Goal: Information Seeking & Learning: Learn about a topic

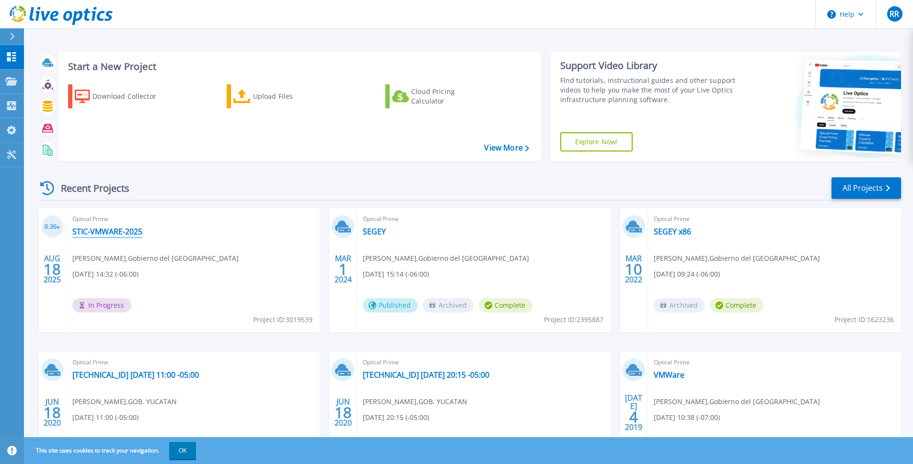
click at [119, 230] on link "STIC-VMWARE-2025" at bounding box center [107, 232] width 70 height 10
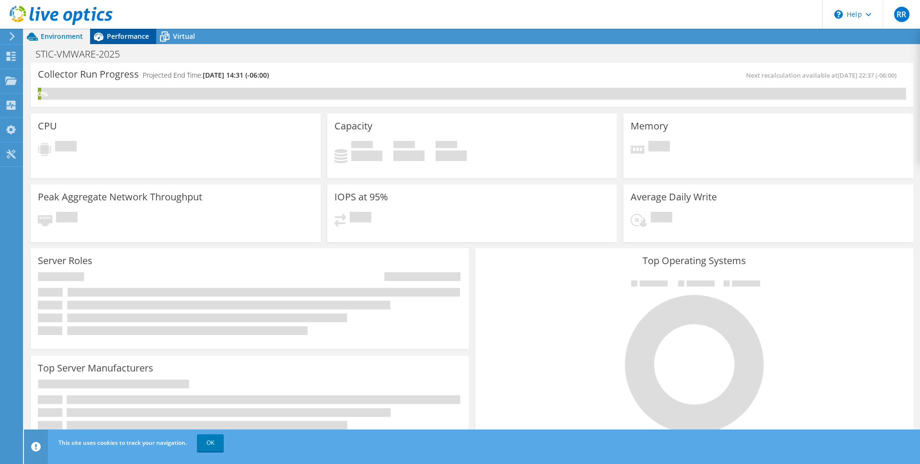
click at [129, 34] on span "Performance" at bounding box center [128, 36] width 42 height 9
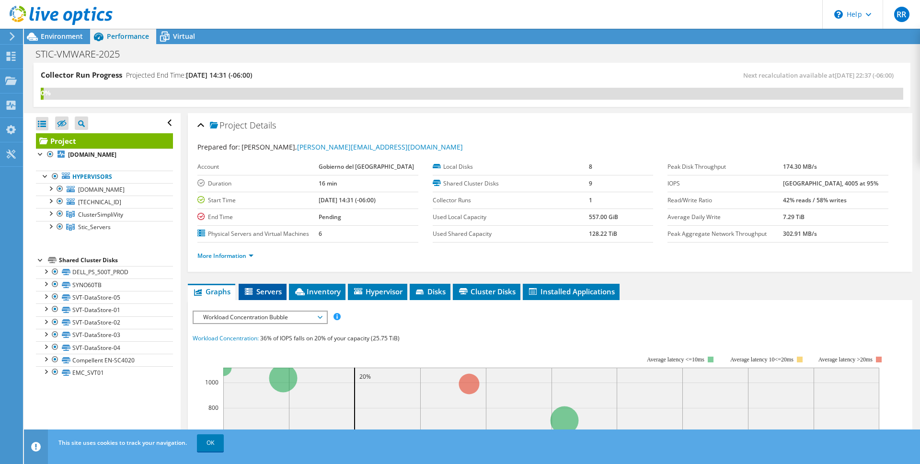
click at [265, 296] on li "Servers" at bounding box center [263, 292] width 48 height 16
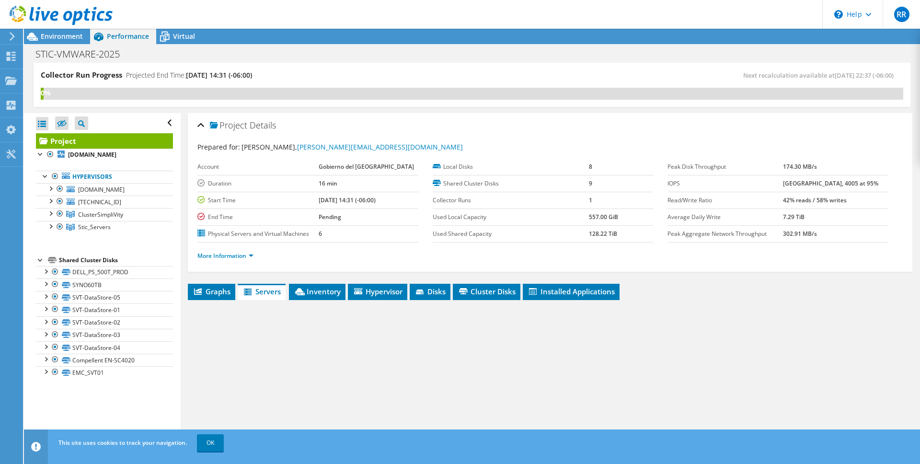
scroll to position [95, 0]
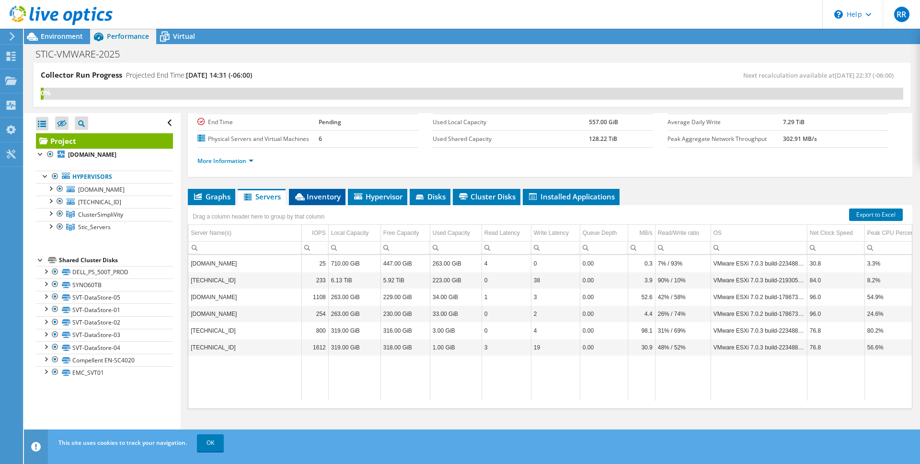
click at [330, 200] on span "Inventory" at bounding box center [317, 197] width 47 height 10
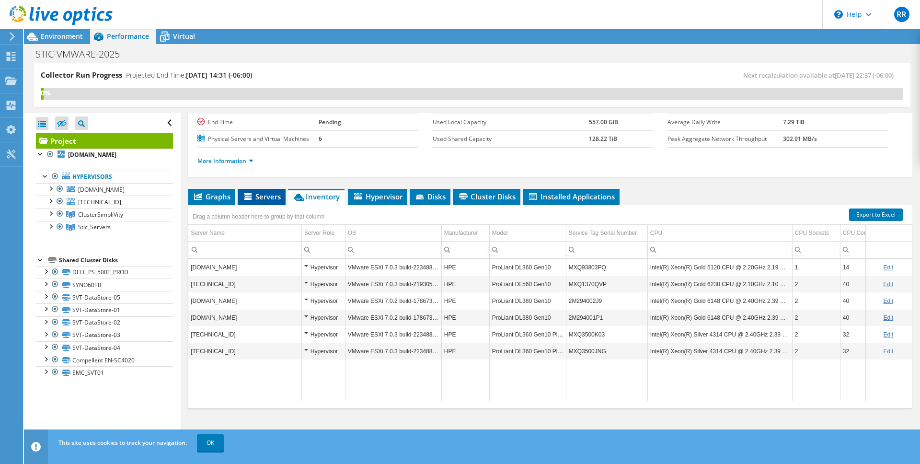
click at [269, 196] on span "Servers" at bounding box center [262, 197] width 38 height 10
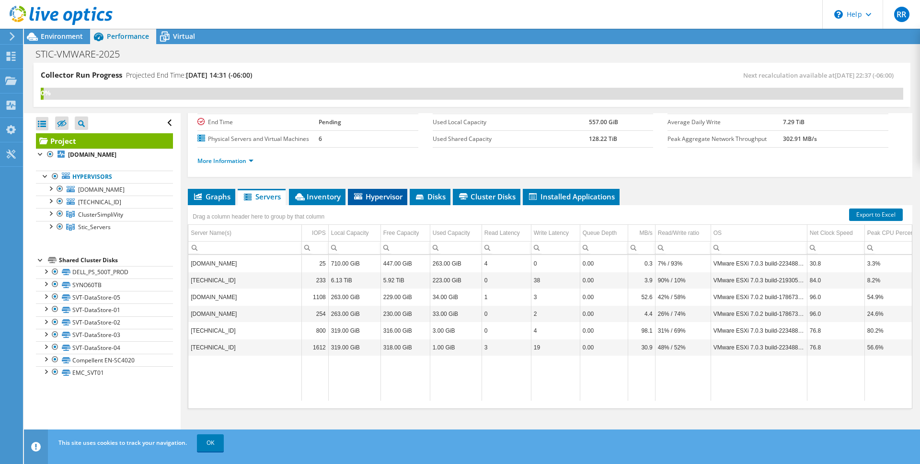
click at [355, 194] on icon at bounding box center [358, 196] width 8 height 6
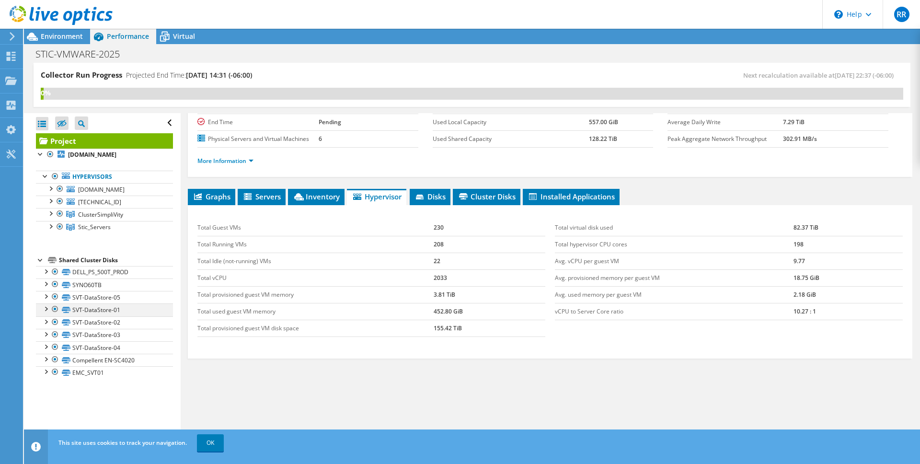
click at [47, 308] on div at bounding box center [46, 308] width 10 height 10
click at [52, 213] on div at bounding box center [51, 213] width 10 height 10
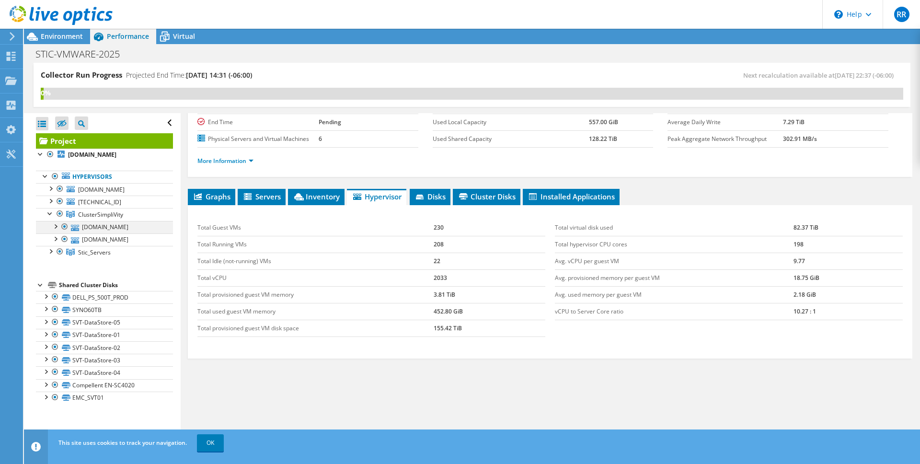
click at [58, 227] on div at bounding box center [55, 226] width 10 height 10
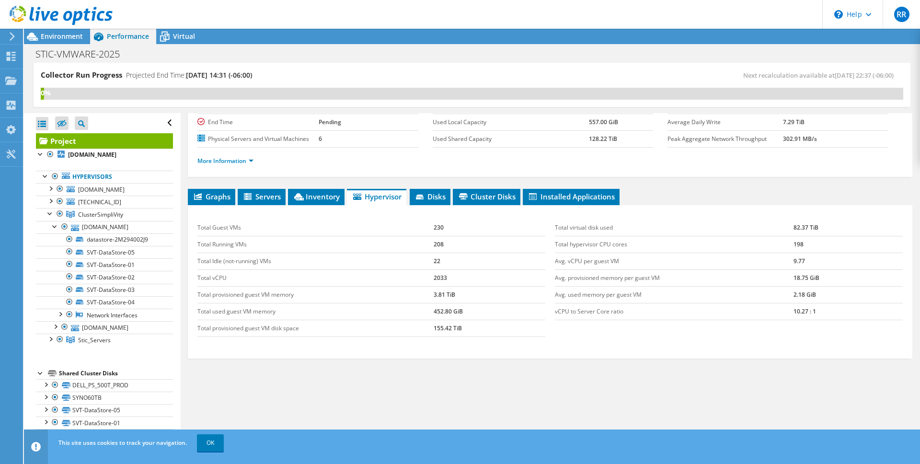
scroll to position [0, 0]
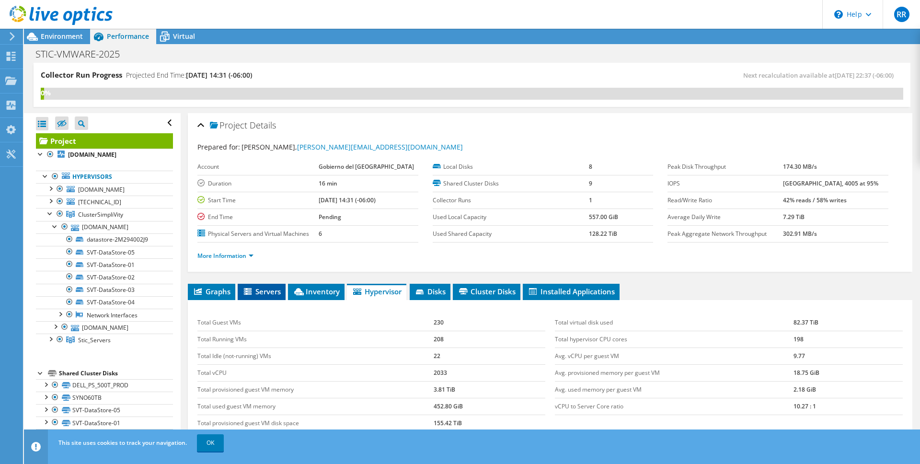
click at [251, 285] on li "Servers" at bounding box center [262, 292] width 48 height 16
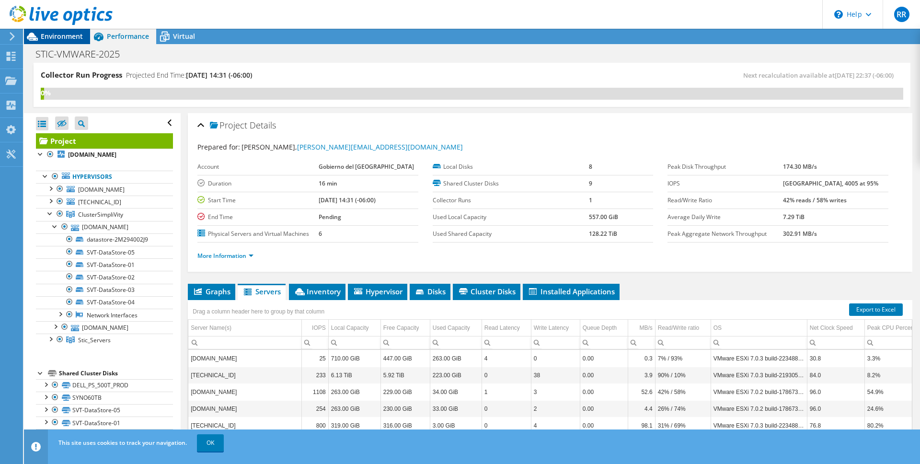
click at [65, 42] on div "Environment" at bounding box center [57, 36] width 66 height 15
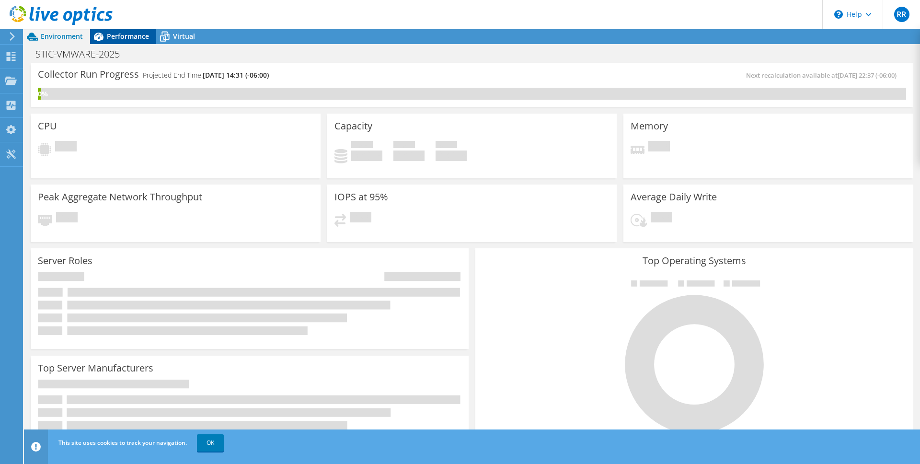
click at [138, 40] on span "Performance" at bounding box center [128, 36] width 42 height 9
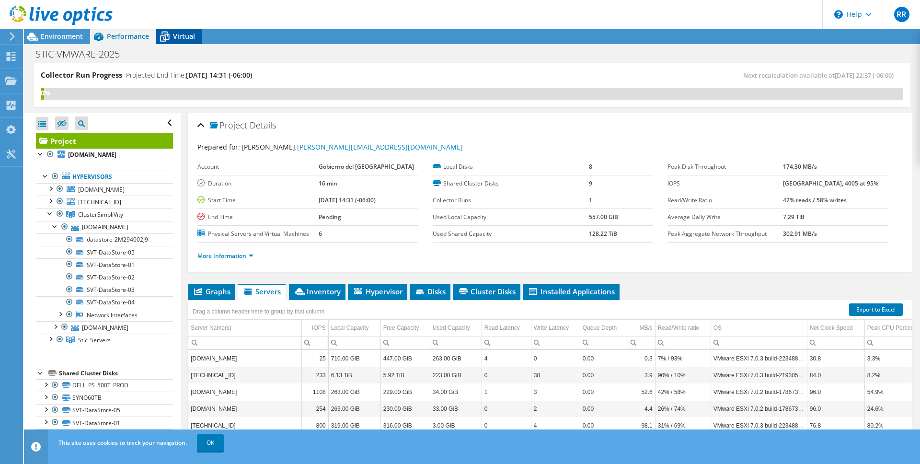
click at [187, 39] on span "Virtual" at bounding box center [184, 36] width 22 height 9
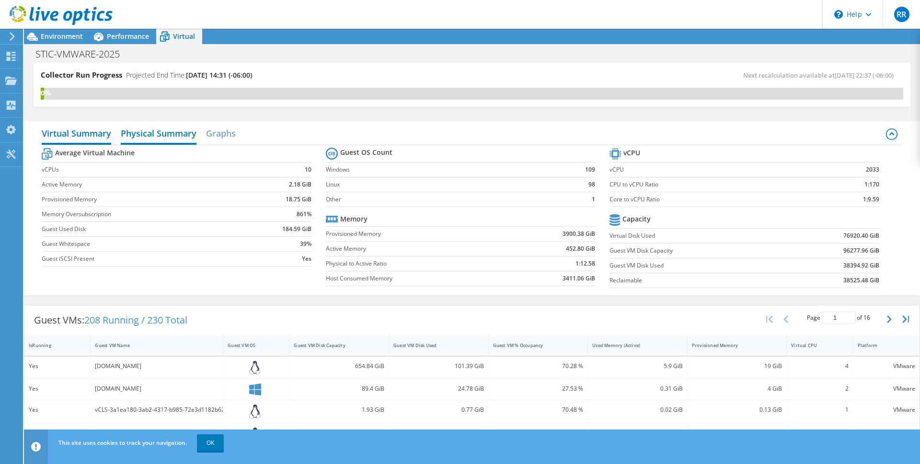
click at [164, 133] on h2 "Physical Summary" at bounding box center [159, 134] width 76 height 21
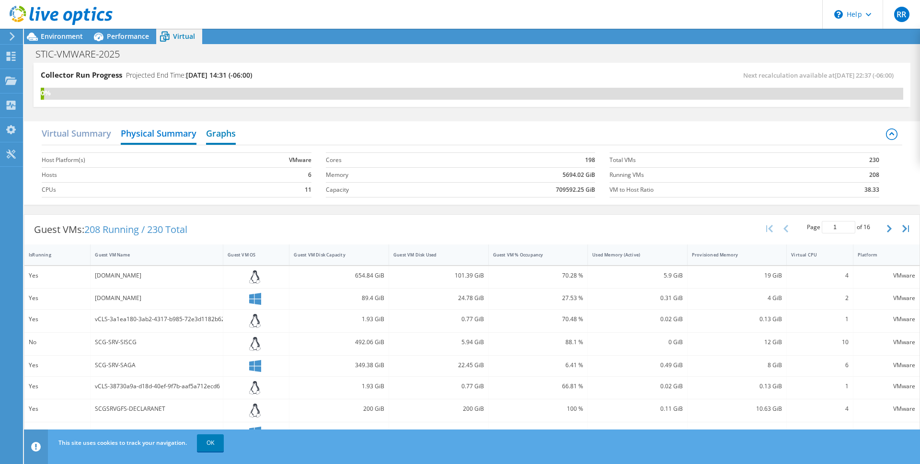
click at [222, 134] on h2 "Graphs" at bounding box center [221, 134] width 30 height 21
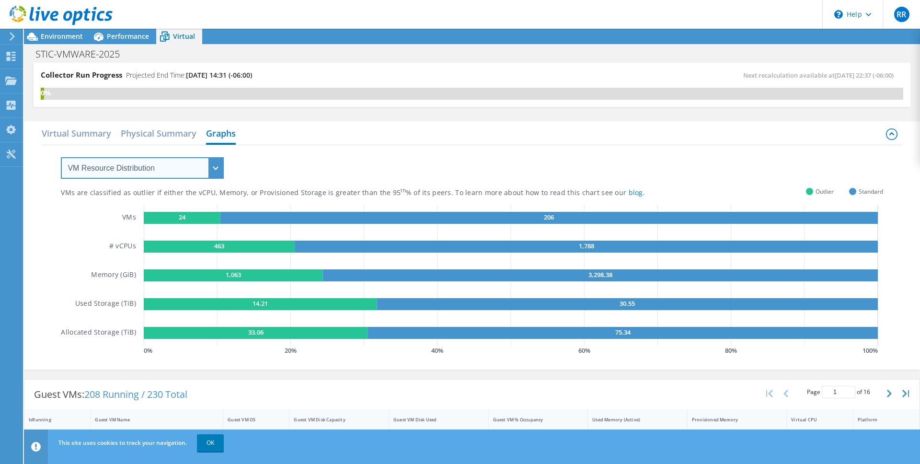
click at [174, 163] on select "VM Resource Distribution Provisioning Contrast Over Provisioning" at bounding box center [142, 168] width 163 height 22
click at [61, 157] on select "VM Resource Distribution Provisioning Contrast Over Provisioning" at bounding box center [142, 168] width 163 height 22
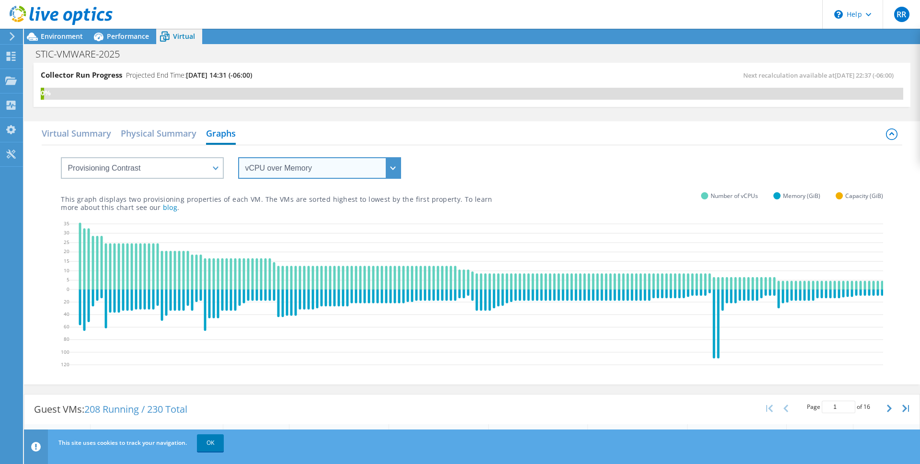
click at [279, 165] on select "vCPU over Memory vCPU over Capacity Memory over vCPU Memory over Capacity Capac…" at bounding box center [319, 168] width 163 height 22
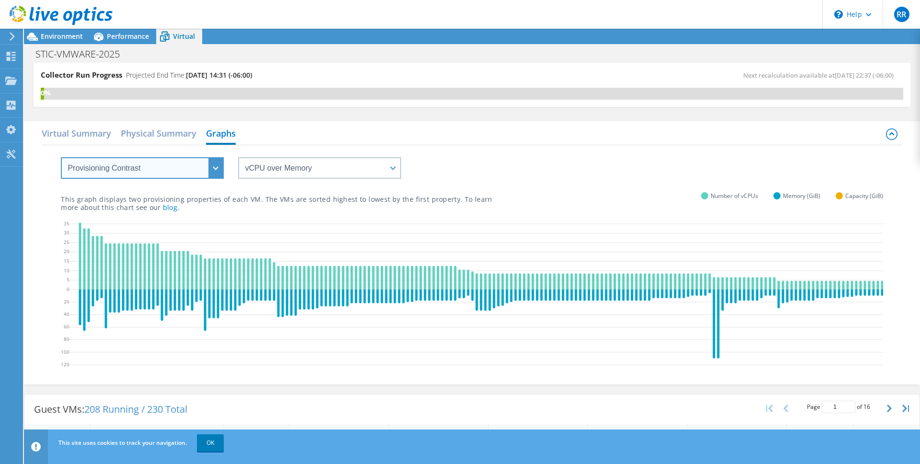
click at [176, 171] on select "VM Resource Distribution Provisioning Contrast Over Provisioning" at bounding box center [142, 168] width 163 height 22
select select "Over Provisioning"
click at [61, 157] on select "VM Resource Distribution Provisioning Contrast Over Provisioning" at bounding box center [142, 168] width 163 height 22
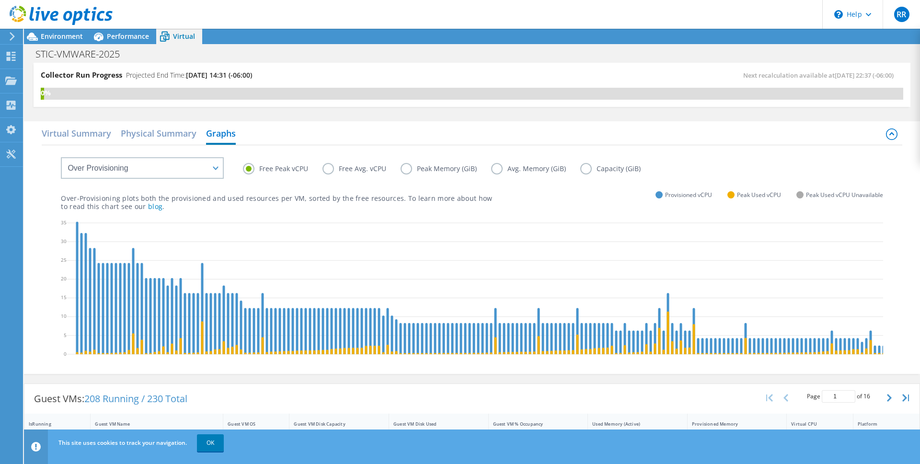
click at [140, 212] on div "Free Peak vCPU Free Avg. vCPU Peak Memory (GiB) Avg. Memory (GiB) Capacity (GiB…" at bounding box center [472, 258] width 861 height 226
click at [148, 206] on link "blog" at bounding box center [155, 206] width 14 height 9
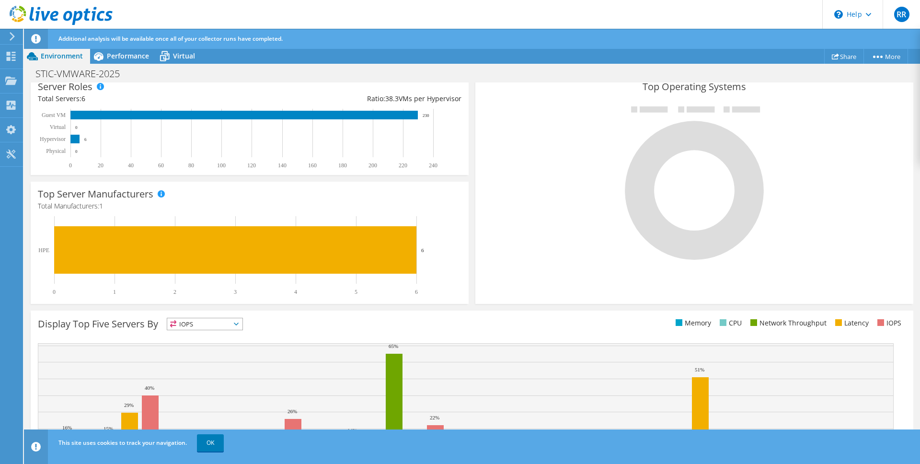
scroll to position [232, 0]
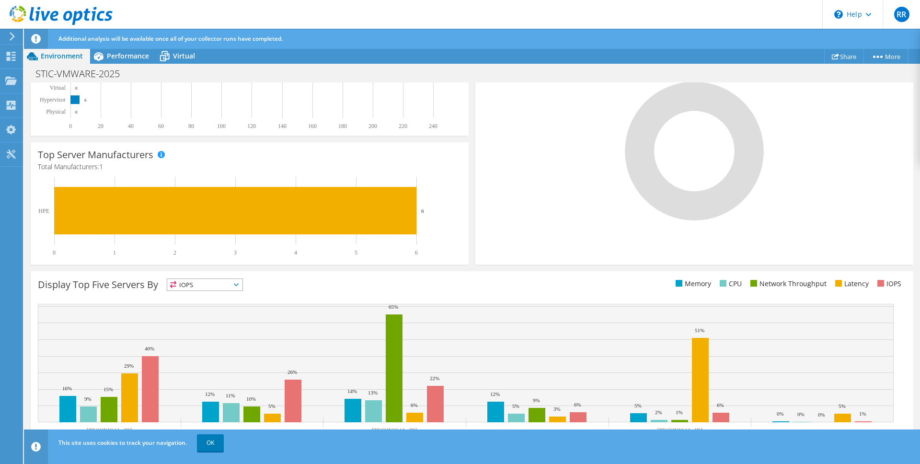
click at [205, 276] on div "Display Top Five Servers By IOPS IOPS" at bounding box center [472, 364] width 883 height 187
click at [202, 298] on div "Display Top Five Servers By IOPS IOPS" at bounding box center [472, 364] width 883 height 187
click at [200, 287] on span "IOPS" at bounding box center [204, 285] width 75 height 12
click at [202, 346] on li "Latency" at bounding box center [204, 350] width 75 height 13
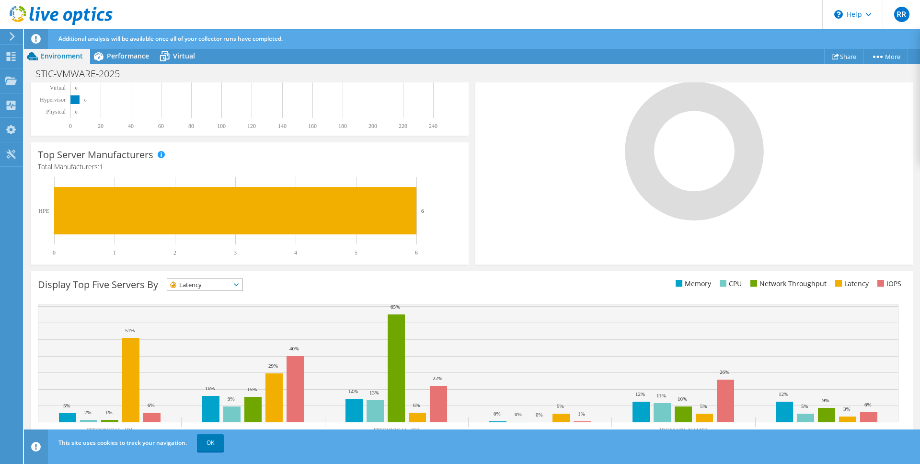
click at [184, 286] on span "Latency" at bounding box center [198, 285] width 63 height 12
click at [199, 320] on li "CPU" at bounding box center [204, 323] width 75 height 13
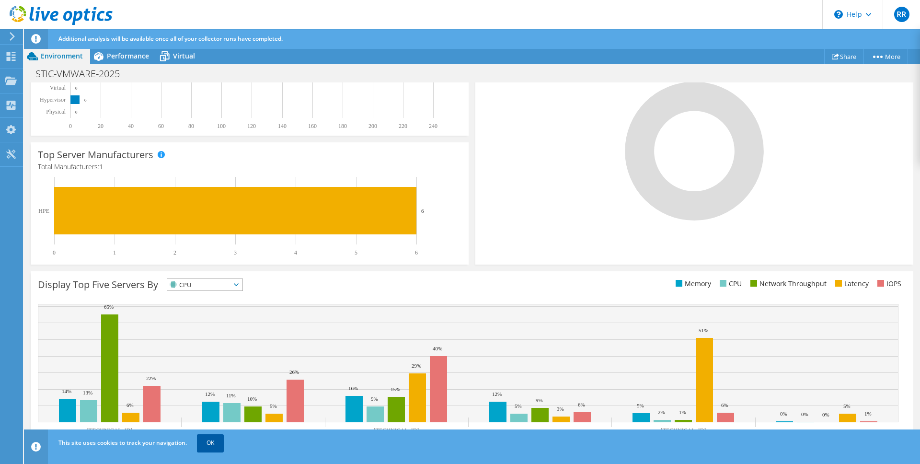
click at [211, 446] on link "OK" at bounding box center [210, 442] width 27 height 17
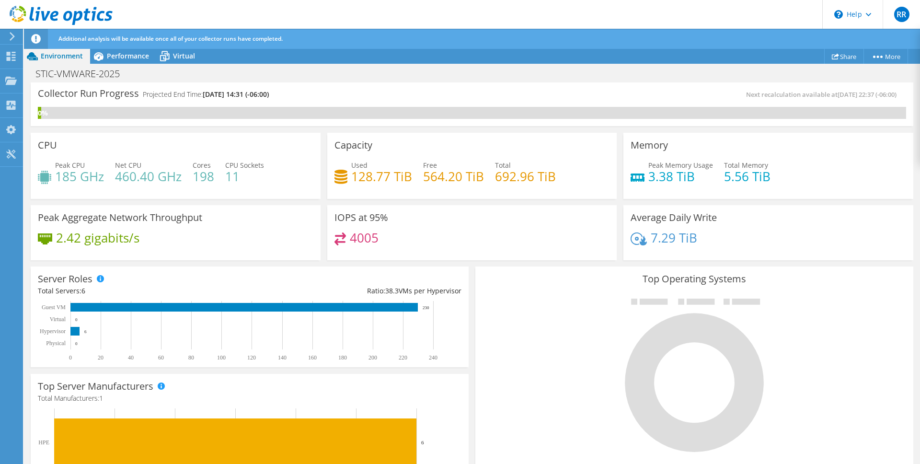
scroll to position [0, 0]
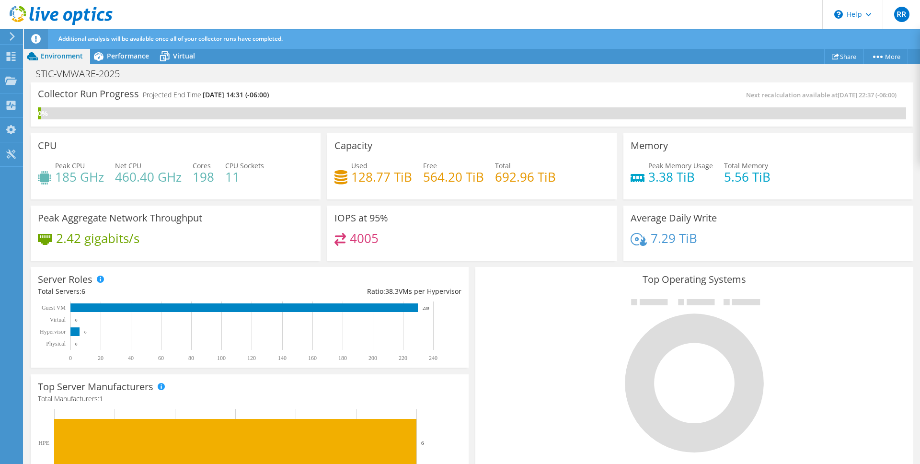
click at [124, 47] on div "Additional analysis will be available once all of your collector runs have comp…" at bounding box center [490, 39] width 868 height 20
click at [183, 55] on span "Virtual" at bounding box center [184, 55] width 22 height 9
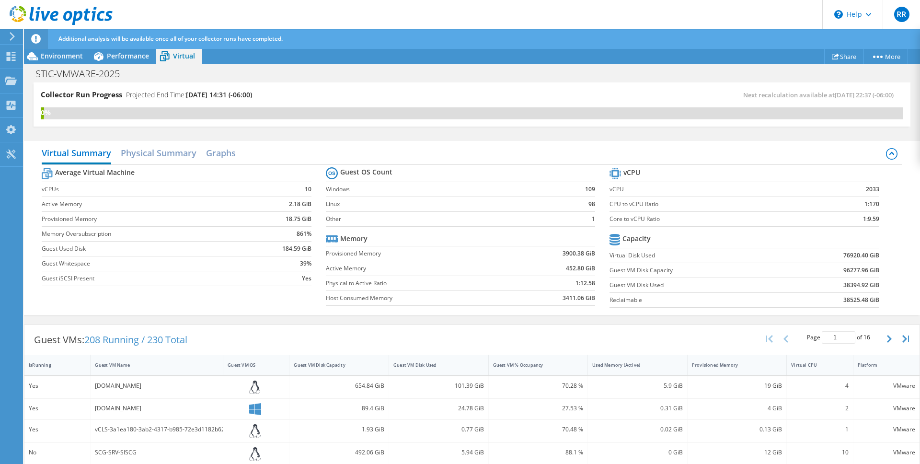
click at [174, 172] on tr "Average Virtual Machine" at bounding box center [176, 173] width 269 height 17
click at [210, 150] on h2 "Graphs" at bounding box center [221, 153] width 30 height 21
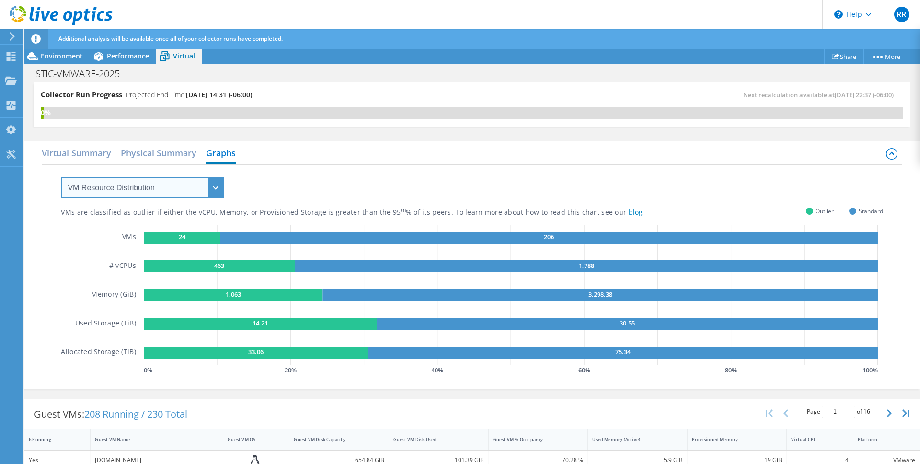
click at [198, 189] on select "VM Resource Distribution Provisioning Contrast Over Provisioning" at bounding box center [142, 188] width 163 height 22
click at [61, 177] on select "VM Resource Distribution Provisioning Contrast Over Provisioning" at bounding box center [142, 188] width 163 height 22
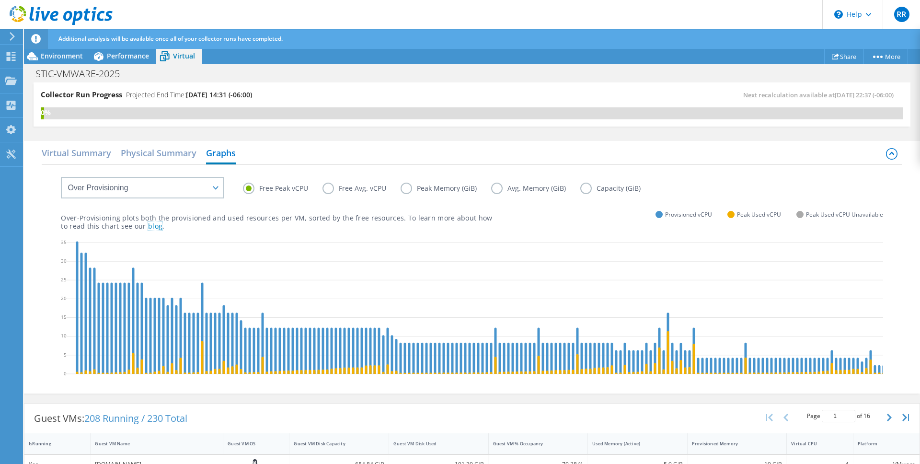
drag, startPoint x: 145, startPoint y: 228, endPoint x: 744, endPoint y: 5, distance: 639.1
click at [0, 0] on div "RR End User Rodrigo Ramirez rodrigo.ramirezz@yucatan.gob.mx Gobierno del Estado…" at bounding box center [460, 242] width 920 height 484
click at [198, 190] on select "VM Resource Distribution Provisioning Contrast Over Provisioning" at bounding box center [142, 188] width 163 height 22
select select "Provisioning Contrast"
click at [61, 177] on select "VM Resource Distribution Provisioning Contrast Over Provisioning" at bounding box center [142, 188] width 163 height 22
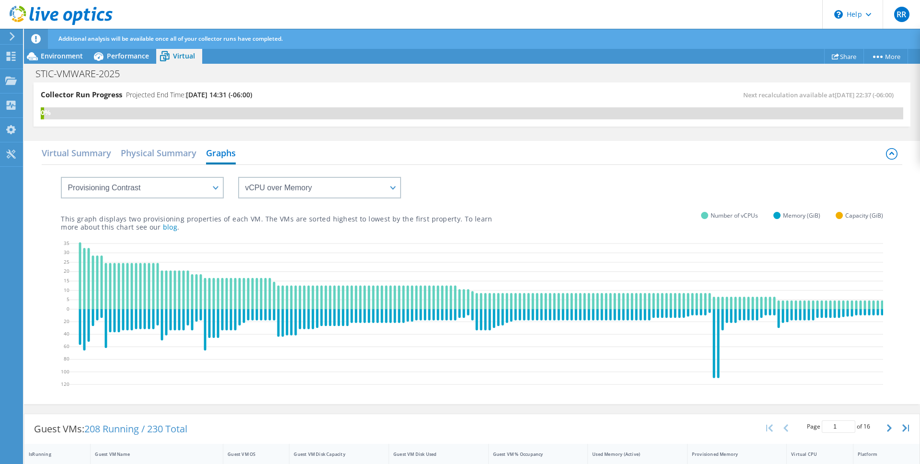
drag, startPoint x: 168, startPoint y: 228, endPoint x: 761, endPoint y: 0, distance: 634.8
click at [0, 0] on div "RR End User Rodrigo Ramirez rodrigo.ramirezz@yucatan.gob.mx Gobierno del Estado…" at bounding box center [460, 242] width 920 height 484
click at [252, 202] on div "This graph displays two provisioning properties of each VM. The VMs are sorted …" at bounding box center [472, 214] width 822 height 33
click at [274, 190] on select "vCPU over Memory vCPU over Capacity Memory over vCPU Memory over Capacity Capac…" at bounding box center [319, 188] width 163 height 22
select select "Capacity over vCPU"
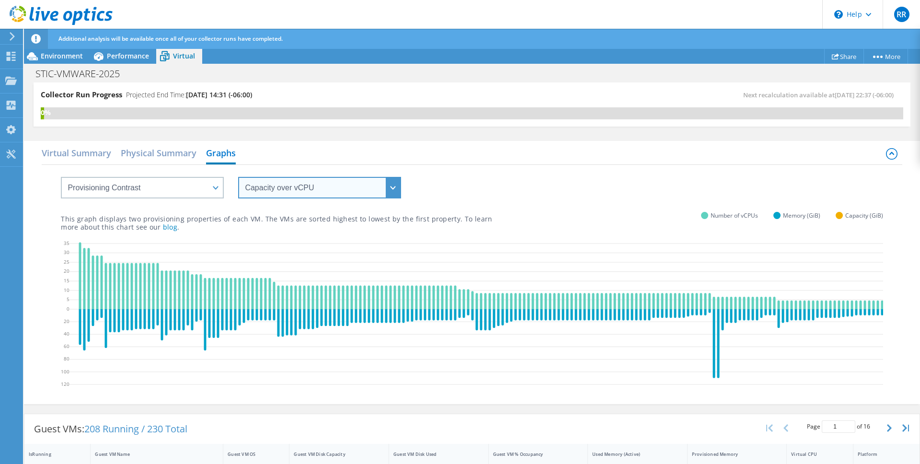
click at [238, 177] on select "vCPU over Memory vCPU over Capacity Memory over vCPU Memory over Capacity Capac…" at bounding box center [319, 188] width 163 height 22
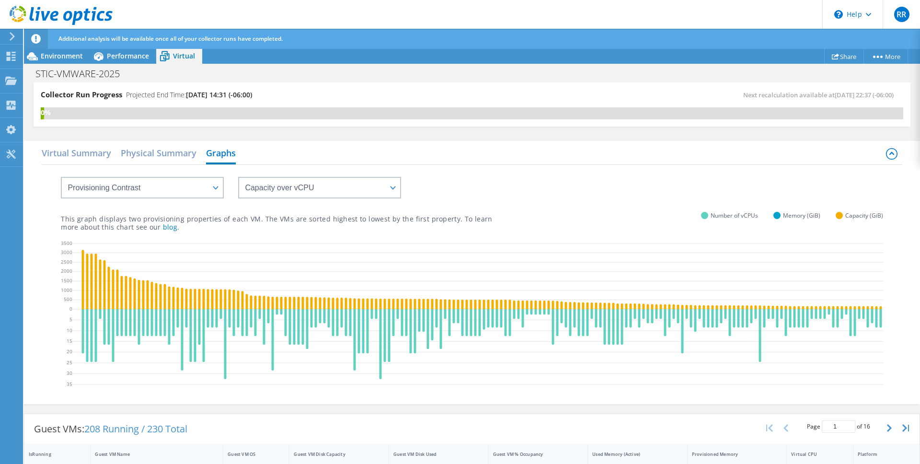
drag, startPoint x: 171, startPoint y: 229, endPoint x: 764, endPoint y: 1, distance: 635.5
click at [0, 0] on div "RR End User Rodrigo Ramirez rodrigo.ramirezz@yucatan.gob.mx Gobierno del Estado…" at bounding box center [460, 242] width 920 height 484
click at [160, 182] on select "VM Resource Distribution Provisioning Contrast Over Provisioning" at bounding box center [142, 188] width 163 height 22
select select "VM Resource Distribution"
click at [61, 177] on select "VM Resource Distribution Provisioning Contrast Over Provisioning" at bounding box center [142, 188] width 163 height 22
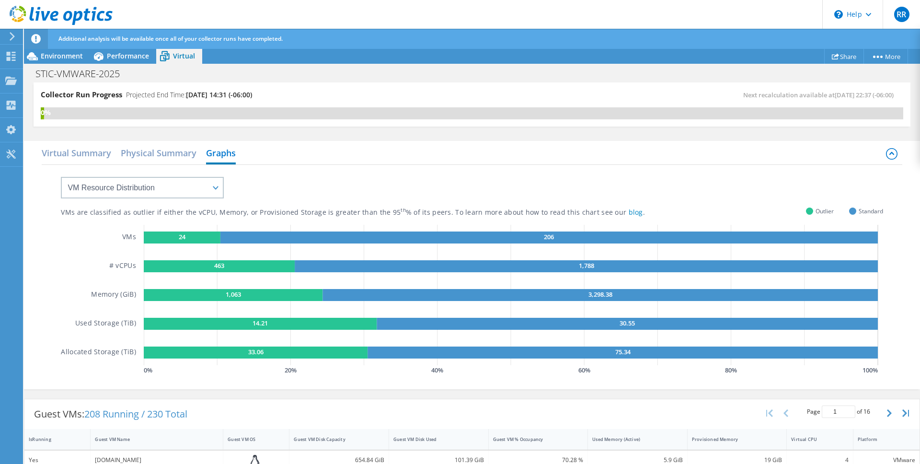
drag, startPoint x: 613, startPoint y: 216, endPoint x: 749, endPoint y: 1, distance: 254.3
click at [0, 0] on div "RR End User Rodrigo Ramirez rodrigo.ramirezz@yucatan.gob.mx Gobierno del Estado…" at bounding box center [460, 242] width 920 height 484
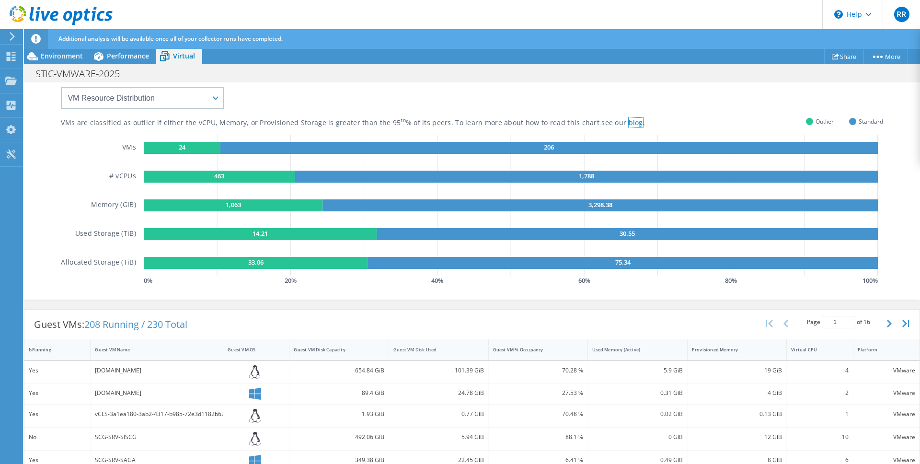
scroll to position [96, 0]
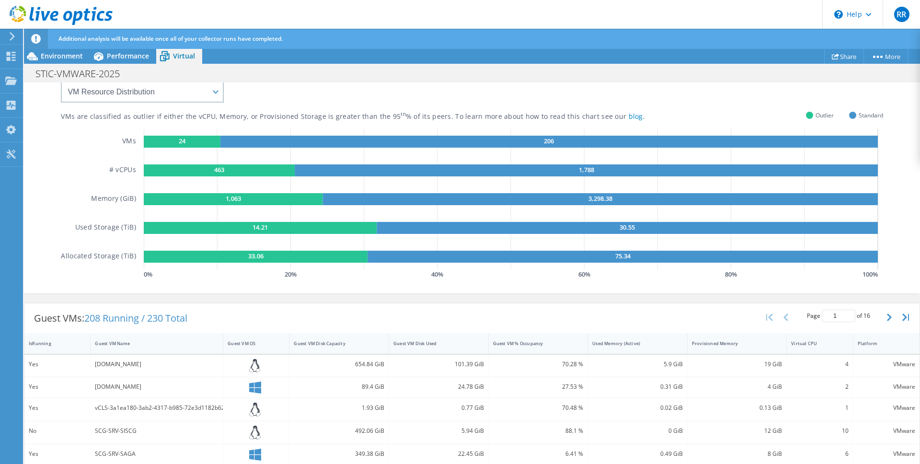
click at [161, 139] on rect at bounding box center [182, 142] width 77 height 12
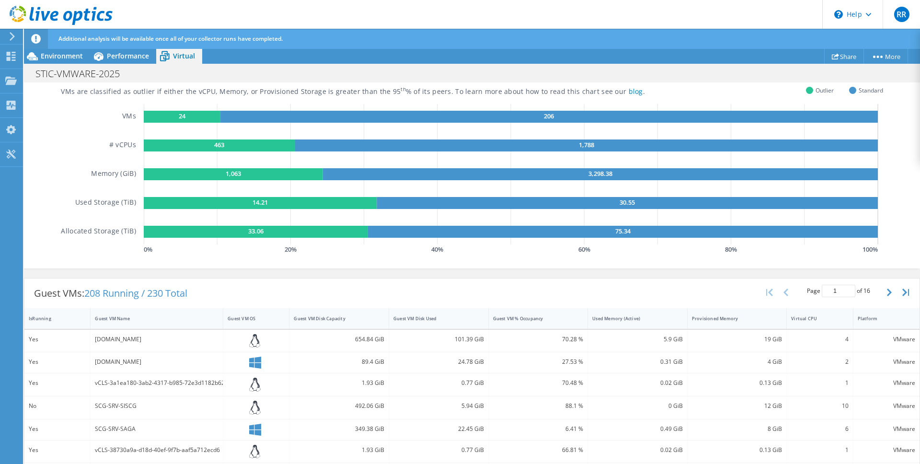
scroll to position [0, 0]
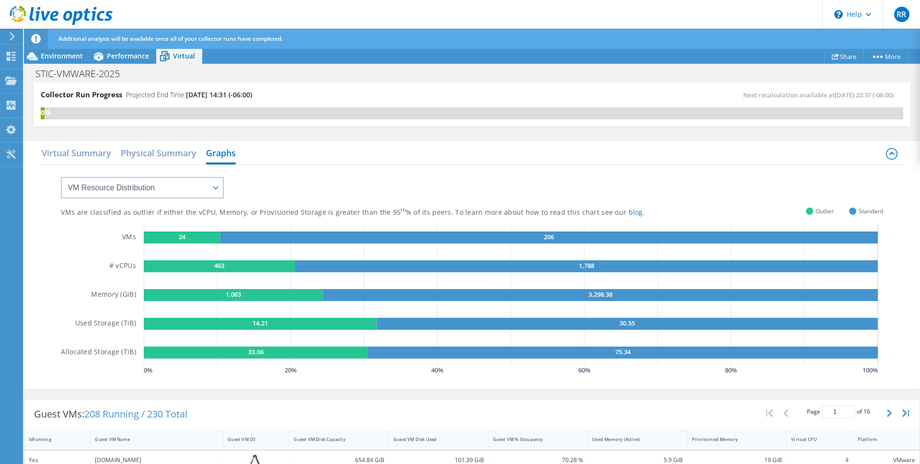
click at [121, 46] on div "Additional analysis will be available once all of your collector runs have comp…" at bounding box center [490, 39] width 868 height 20
click at [121, 54] on span "Performance" at bounding box center [128, 55] width 42 height 9
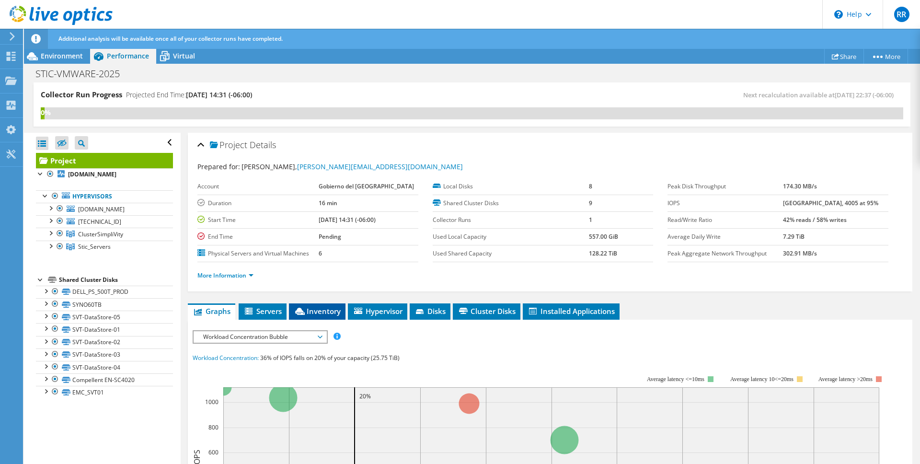
click at [324, 317] on li "Inventory" at bounding box center [317, 311] width 57 height 16
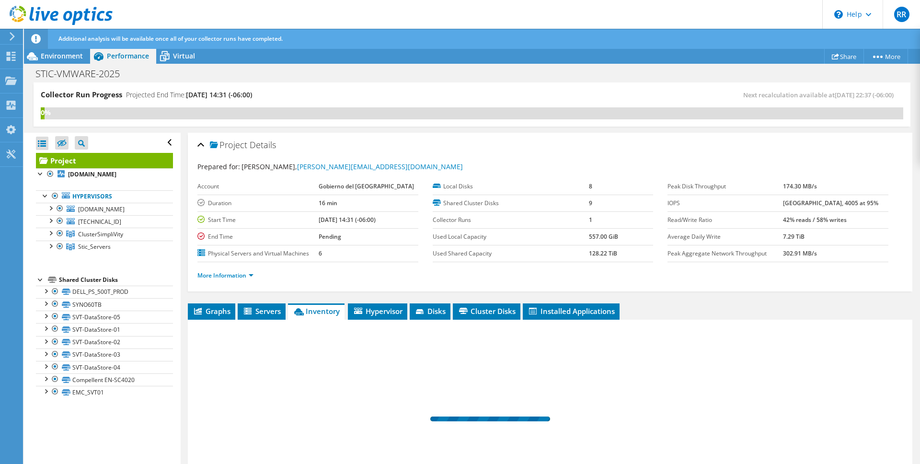
scroll to position [95, 0]
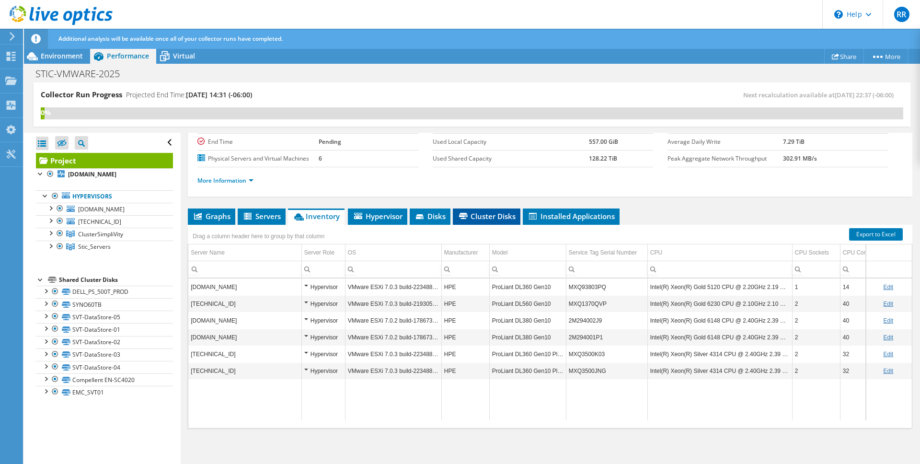
click at [466, 214] on icon at bounding box center [463, 216] width 9 height 6
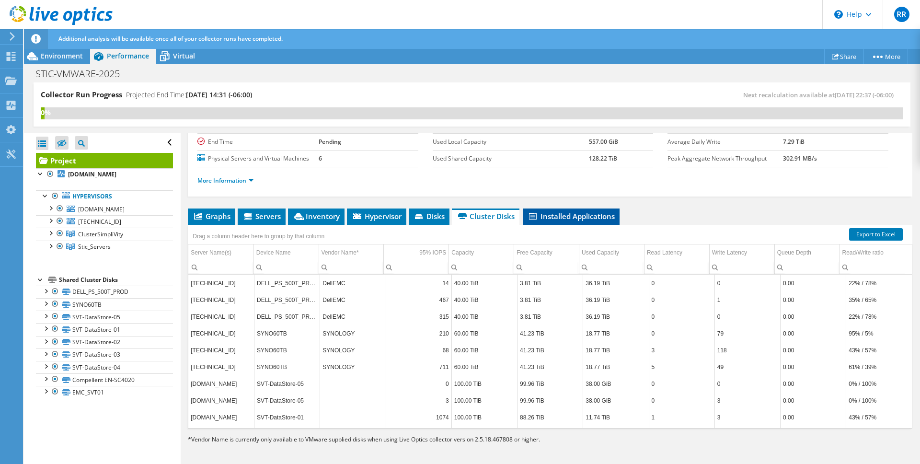
click at [551, 217] on span "Installed Applications" at bounding box center [571, 216] width 87 height 10
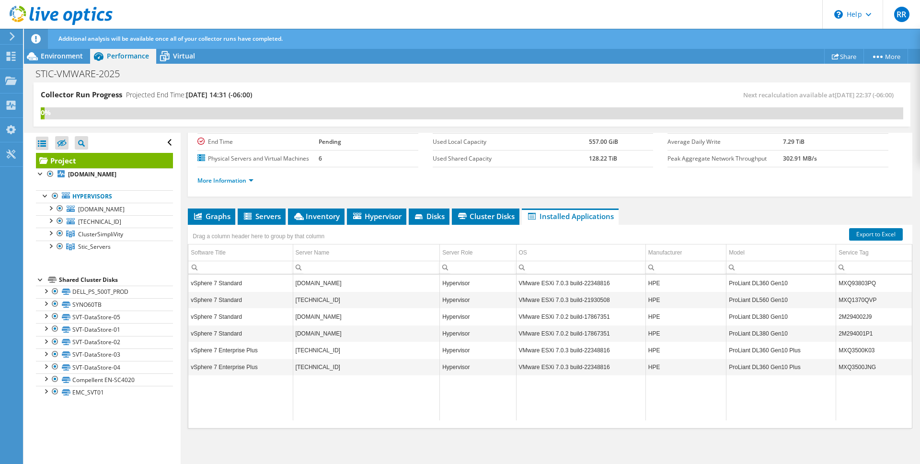
scroll to position [0, 0]
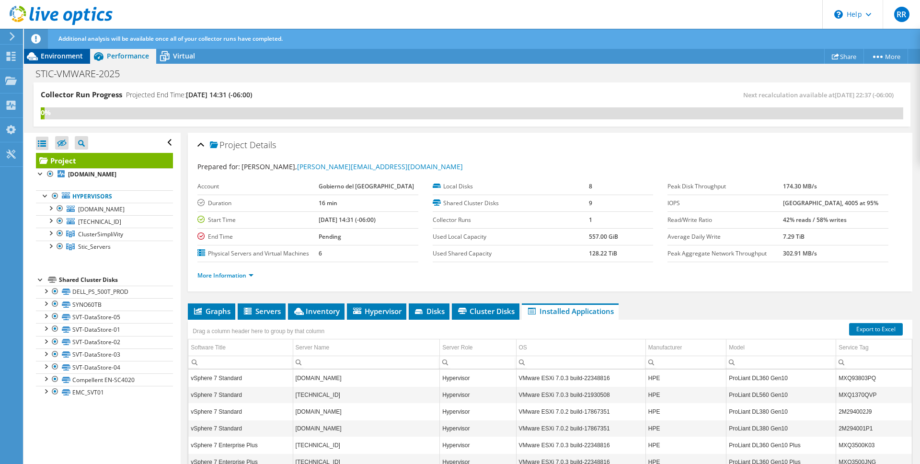
click at [74, 51] on span "Environment" at bounding box center [62, 55] width 42 height 9
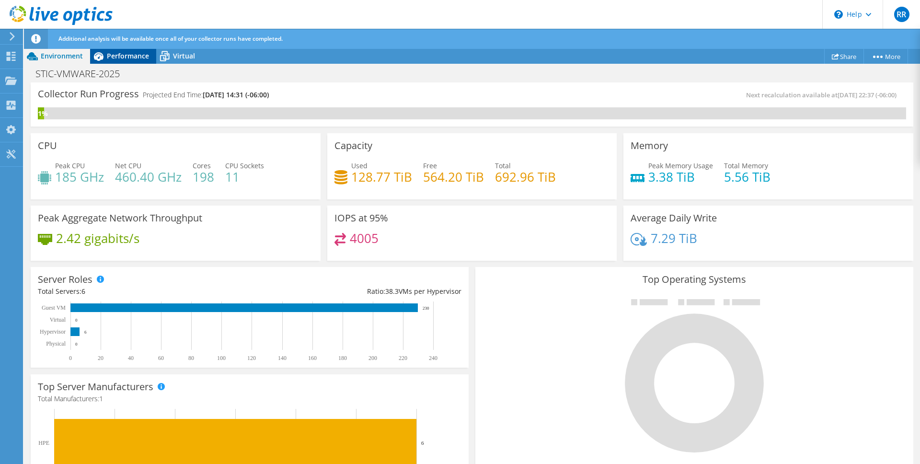
click at [116, 54] on span "Performance" at bounding box center [128, 55] width 42 height 9
click at [117, 59] on span "Performance" at bounding box center [128, 55] width 42 height 9
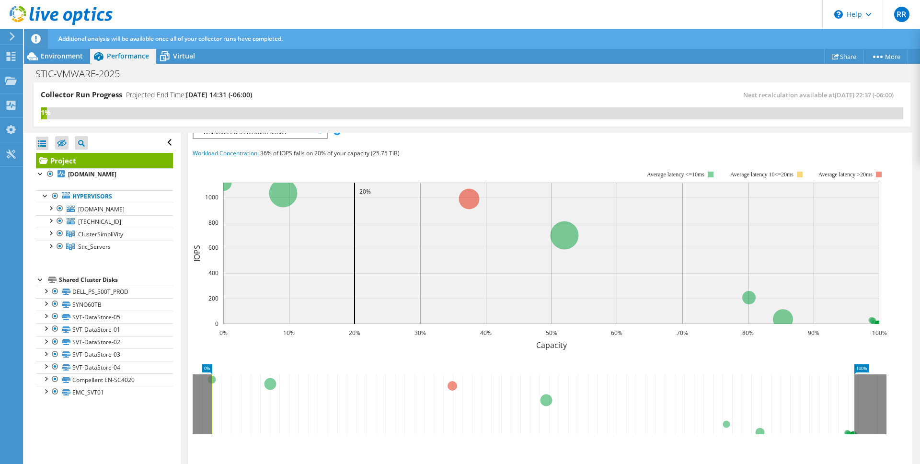
scroll to position [198, 0]
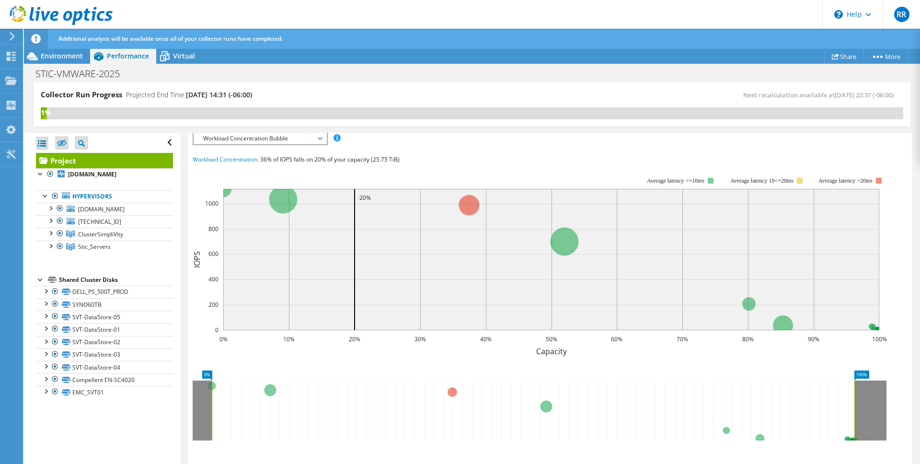
click at [259, 142] on span "Workload Concentration Bubble" at bounding box center [259, 139] width 123 height 12
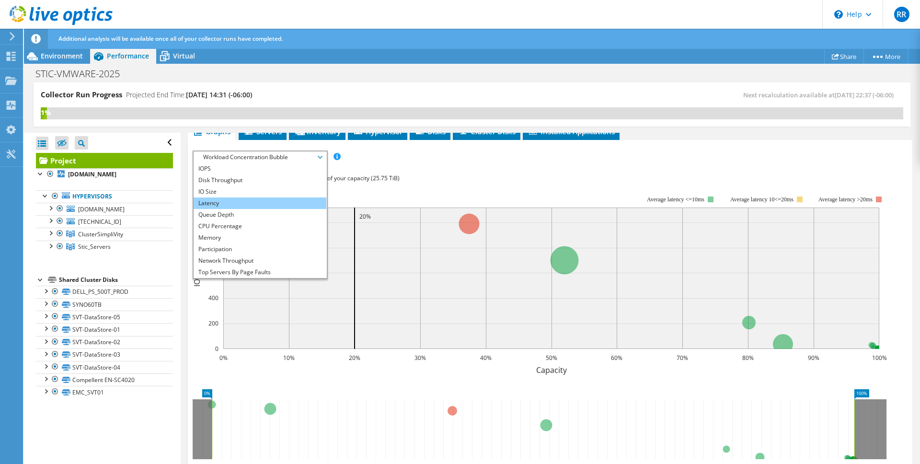
scroll to position [167, 0]
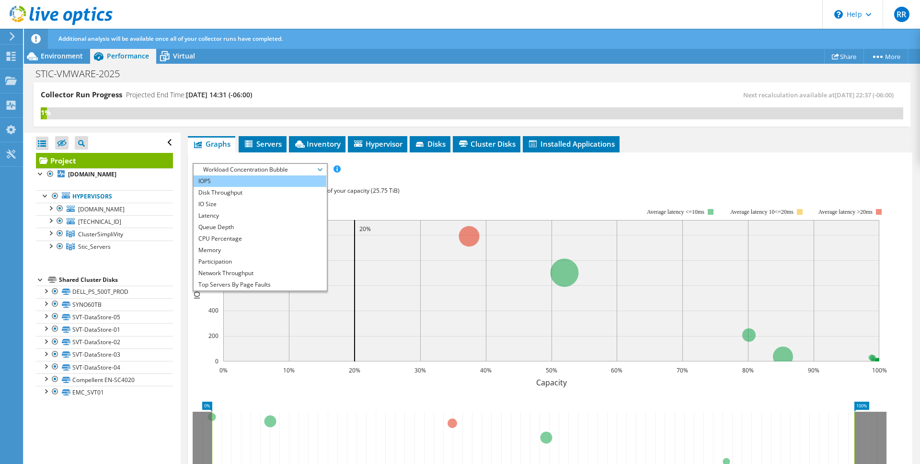
click at [270, 182] on li "IOPS" at bounding box center [260, 181] width 133 height 12
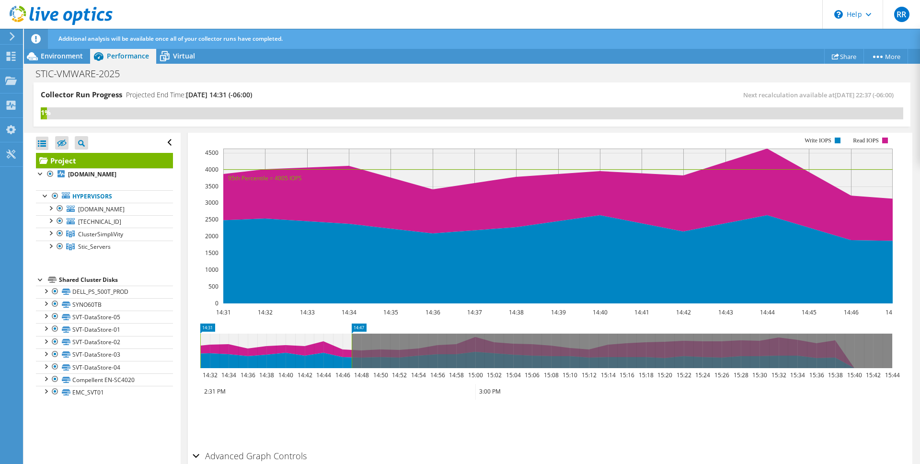
scroll to position [0, 0]
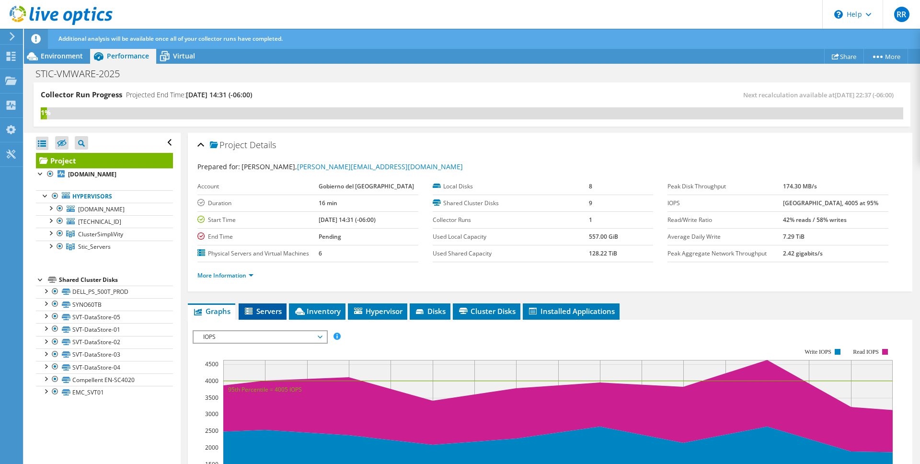
click at [266, 313] on span "Servers" at bounding box center [263, 311] width 38 height 10
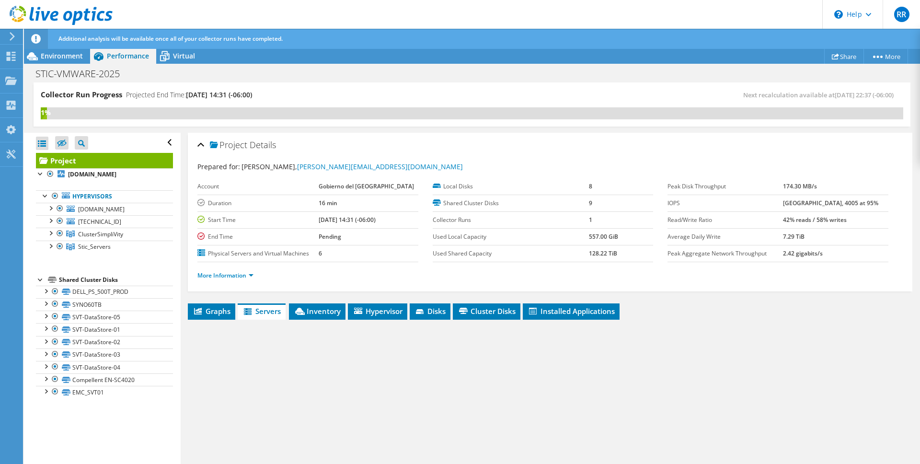
scroll to position [95, 0]
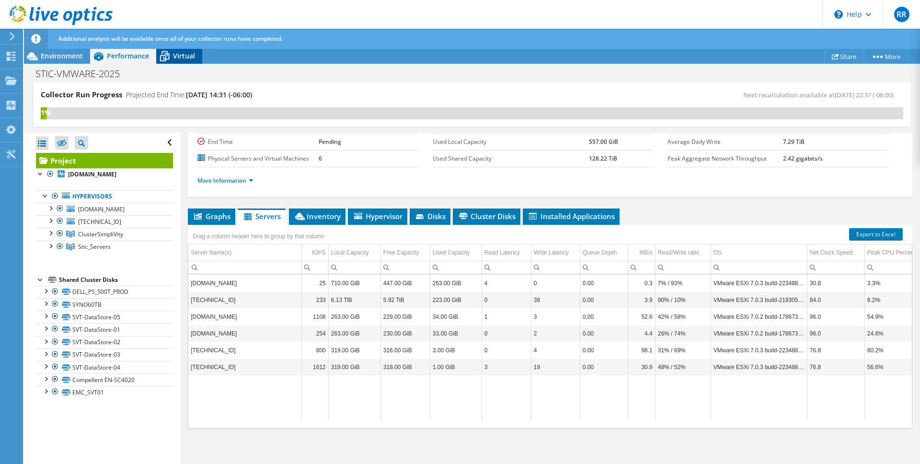
click at [186, 59] on span "Virtual" at bounding box center [184, 55] width 22 height 9
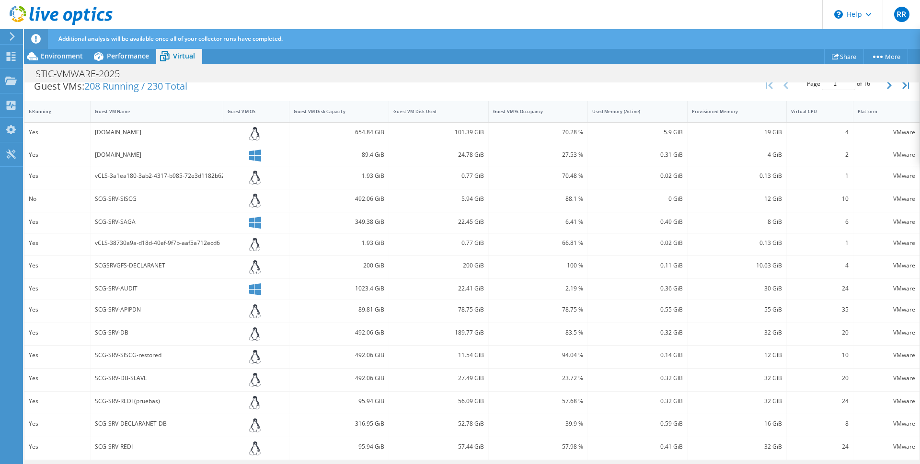
scroll to position [0, 0]
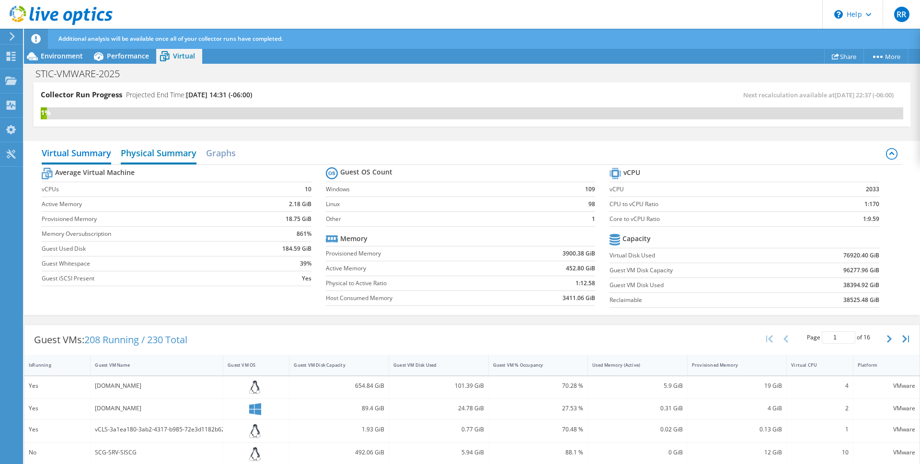
click at [163, 153] on h2 "Physical Summary" at bounding box center [159, 153] width 76 height 21
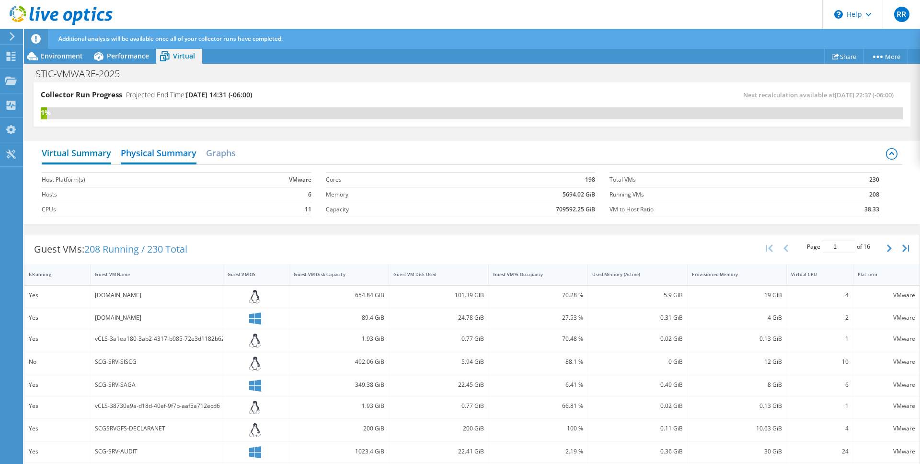
click at [65, 148] on h2 "Virtual Summary" at bounding box center [77, 153] width 70 height 21
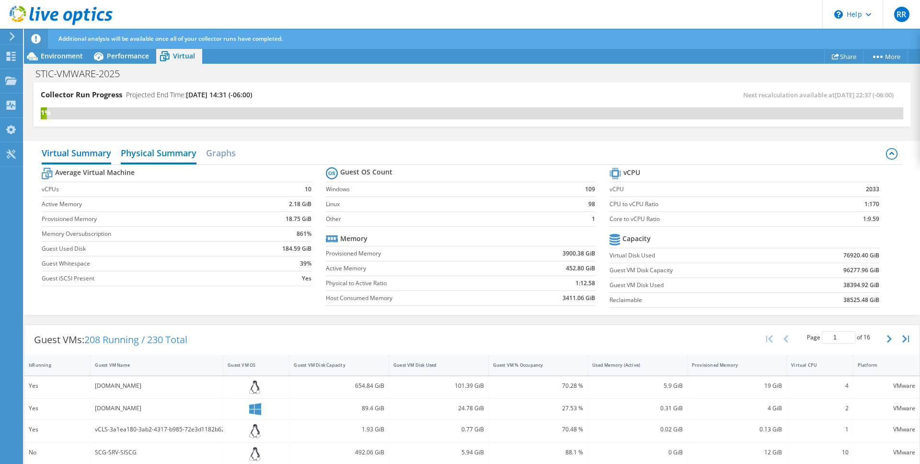
click at [143, 155] on h2 "Physical Summary" at bounding box center [159, 153] width 76 height 21
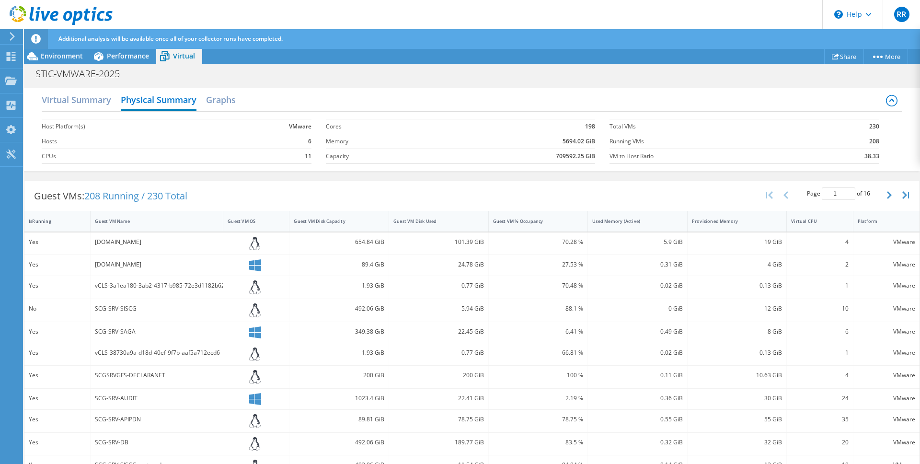
scroll to position [74, 0]
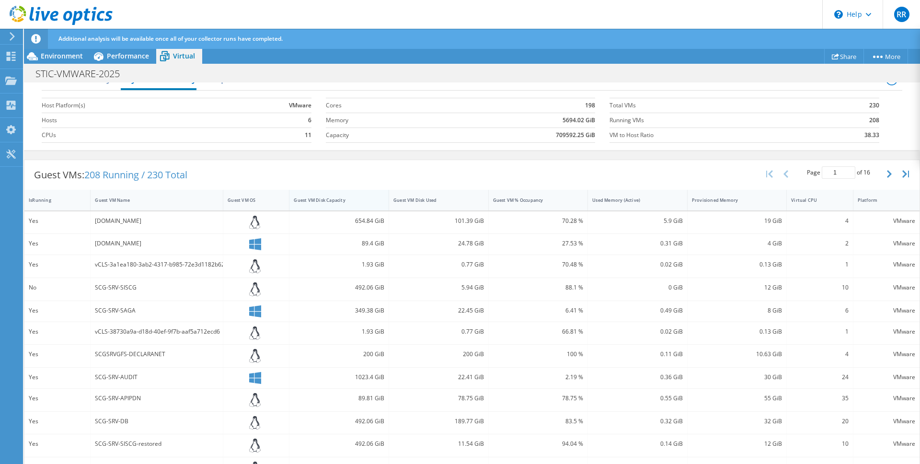
click at [336, 201] on div "Guest VM Disk Capacity" at bounding box center [333, 200] width 79 height 6
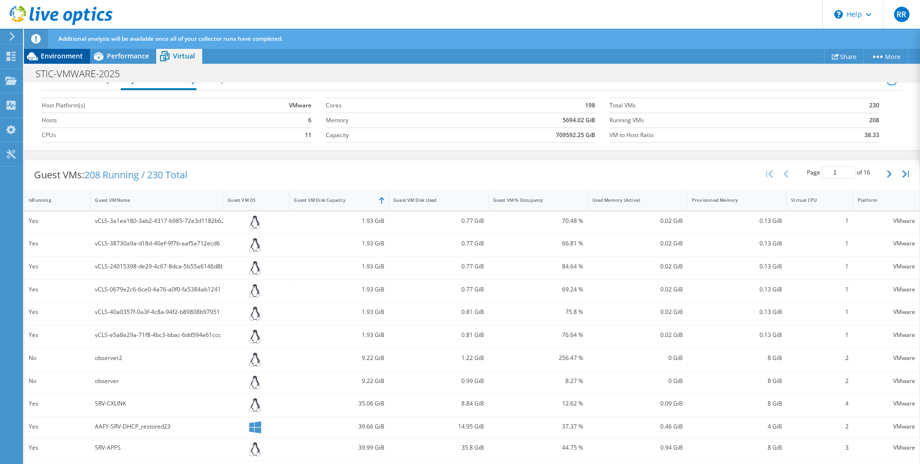
click at [57, 58] on span "Environment" at bounding box center [62, 55] width 42 height 9
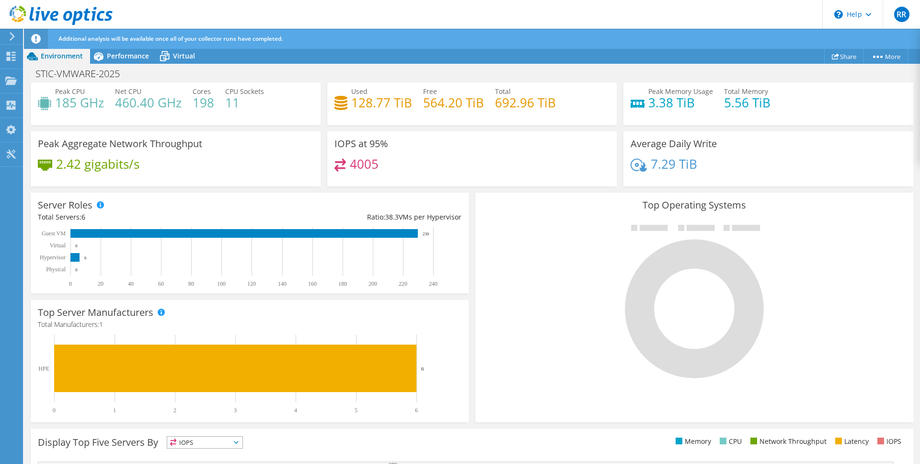
scroll to position [0, 0]
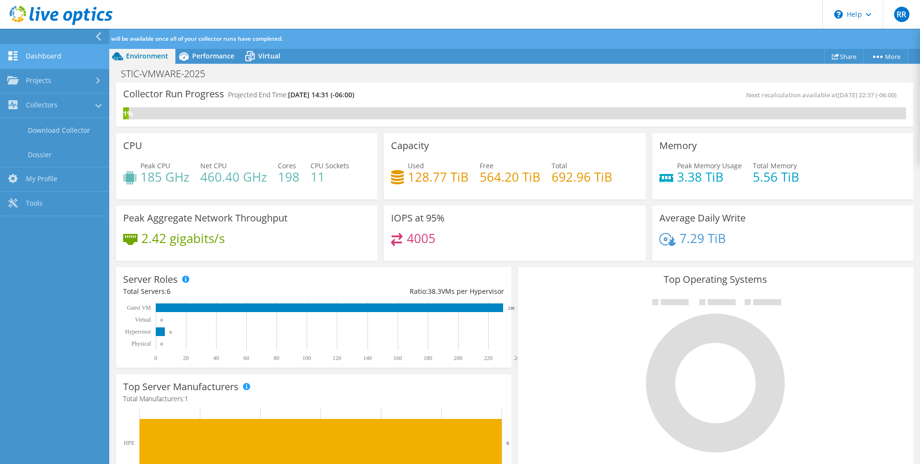
click at [36, 58] on link "Dashboard" at bounding box center [54, 57] width 109 height 24
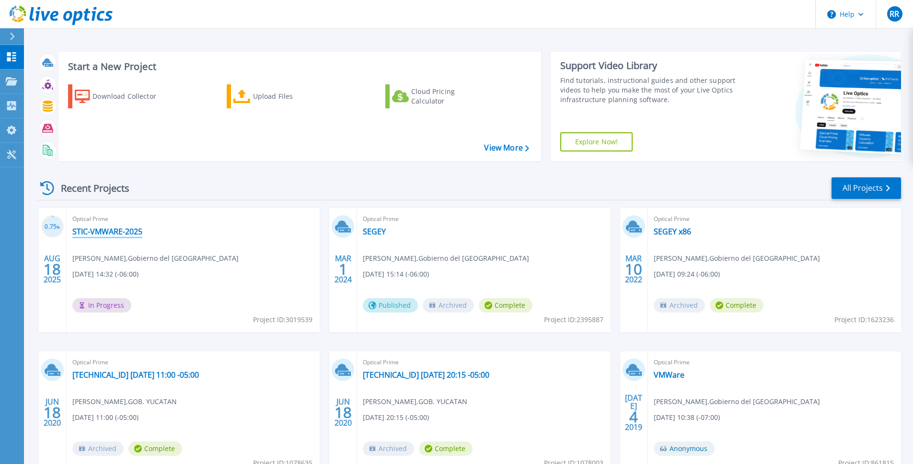
click at [124, 234] on link "STIC-VMWARE-2025" at bounding box center [107, 232] width 70 height 10
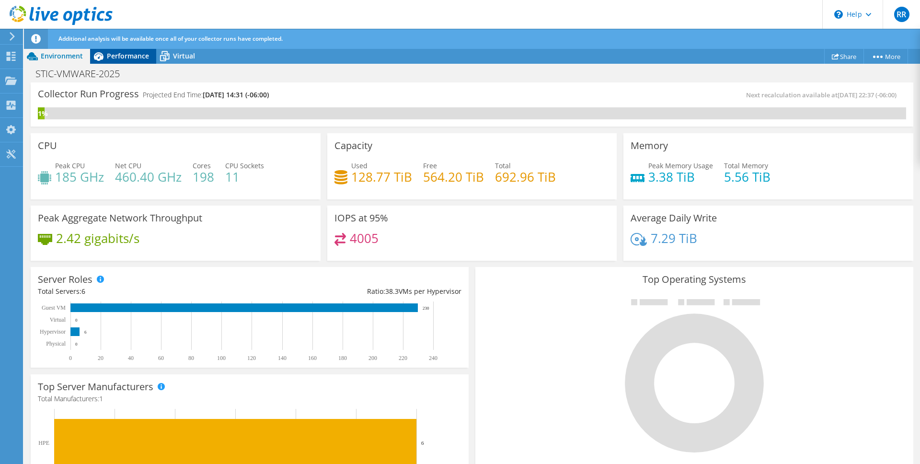
click at [123, 53] on span "Performance" at bounding box center [128, 55] width 42 height 9
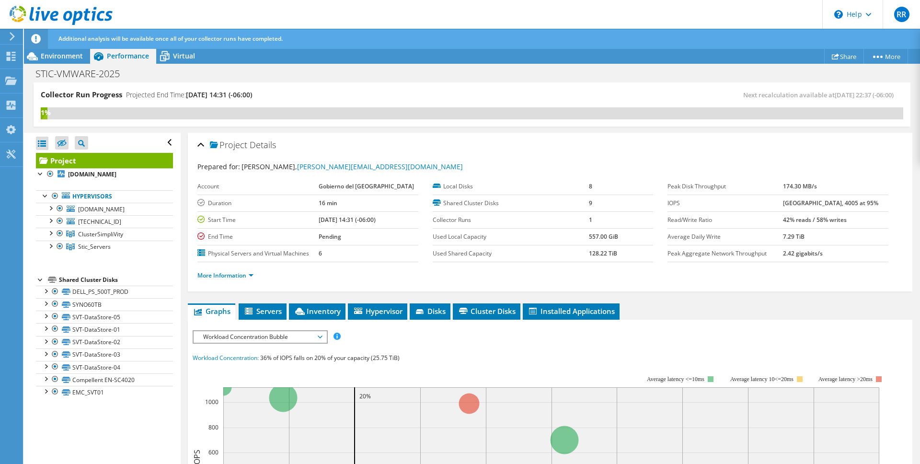
scroll to position [21, 0]
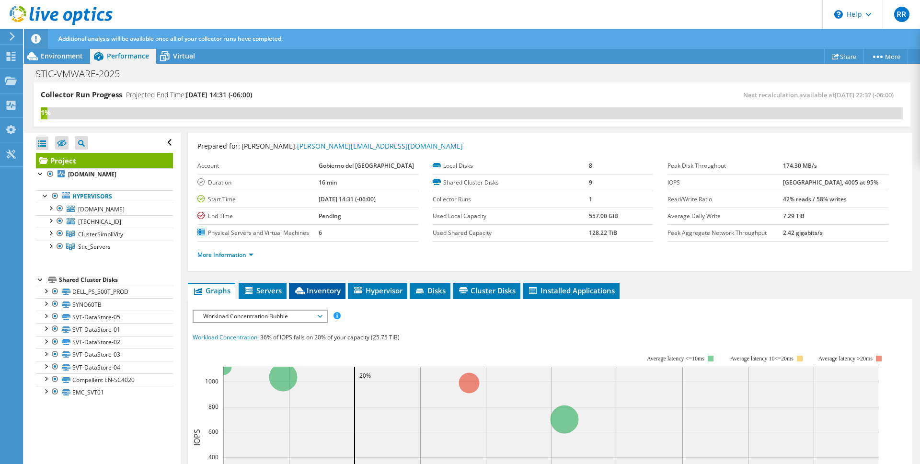
click at [304, 293] on icon at bounding box center [300, 290] width 10 height 7
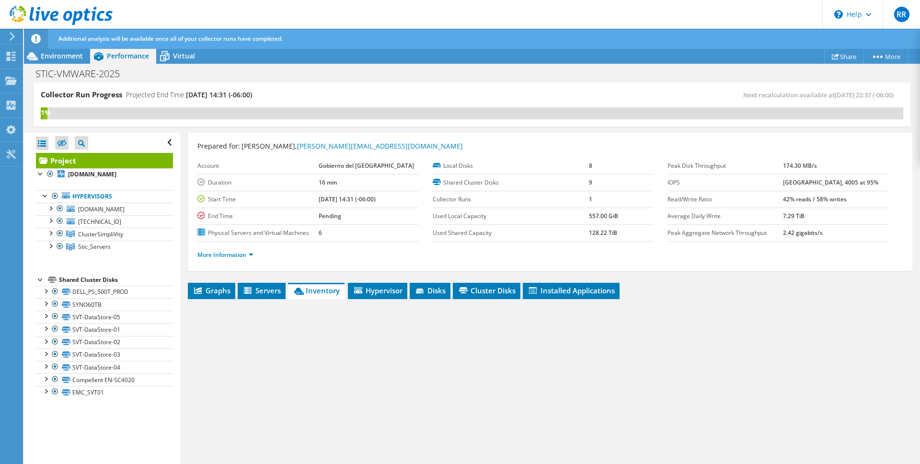
scroll to position [95, 0]
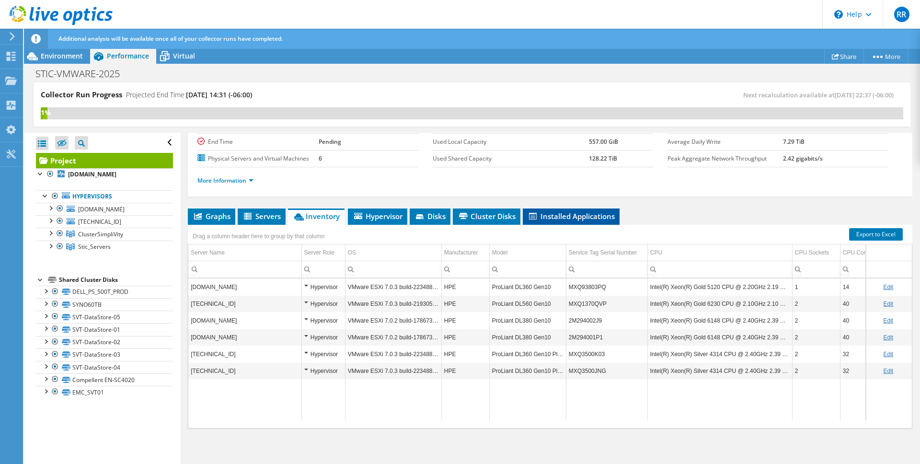
click at [547, 215] on span "Installed Applications" at bounding box center [571, 216] width 87 height 10
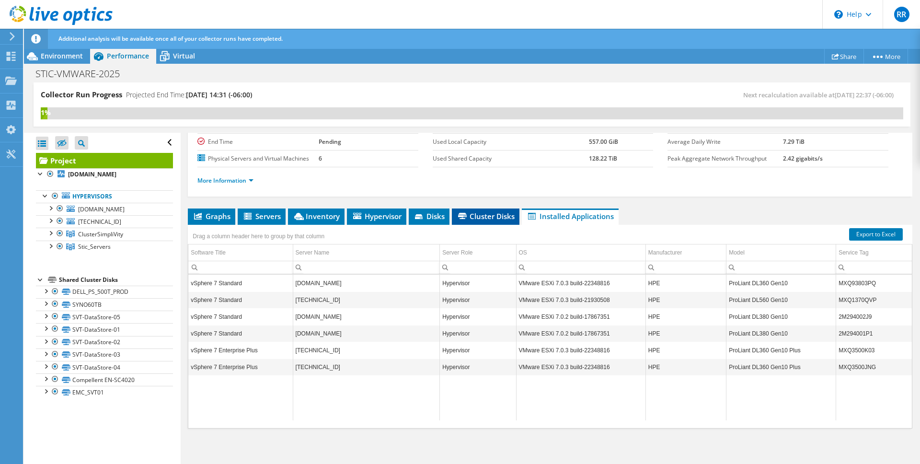
click at [489, 217] on span "Cluster Disks" at bounding box center [486, 216] width 58 height 10
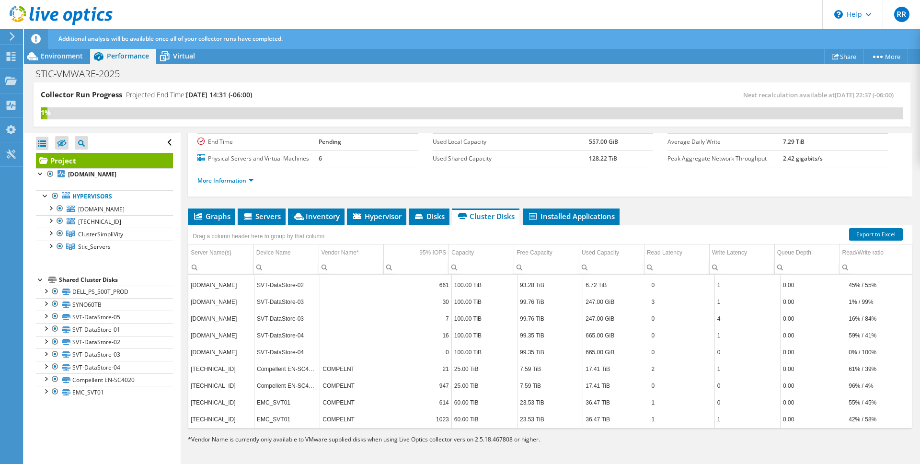
scroll to position [0, 0]
click at [212, 177] on link "More Information" at bounding box center [226, 180] width 56 height 8
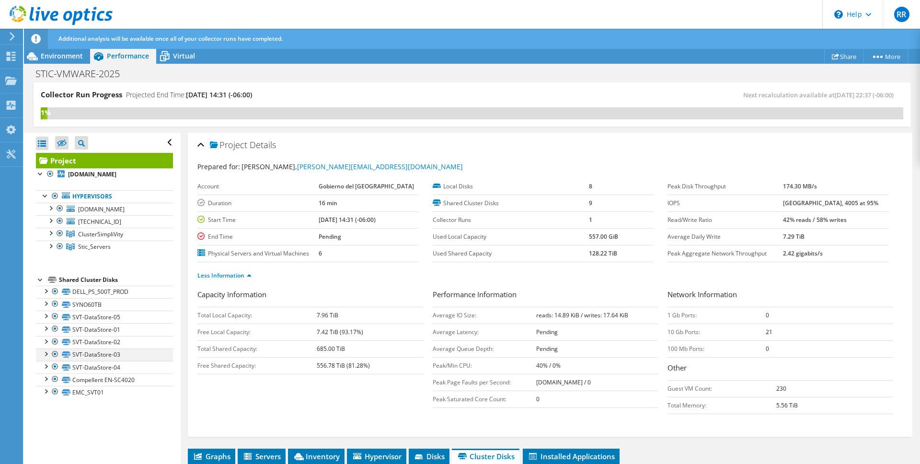
click at [46, 353] on div at bounding box center [46, 354] width 10 height 10
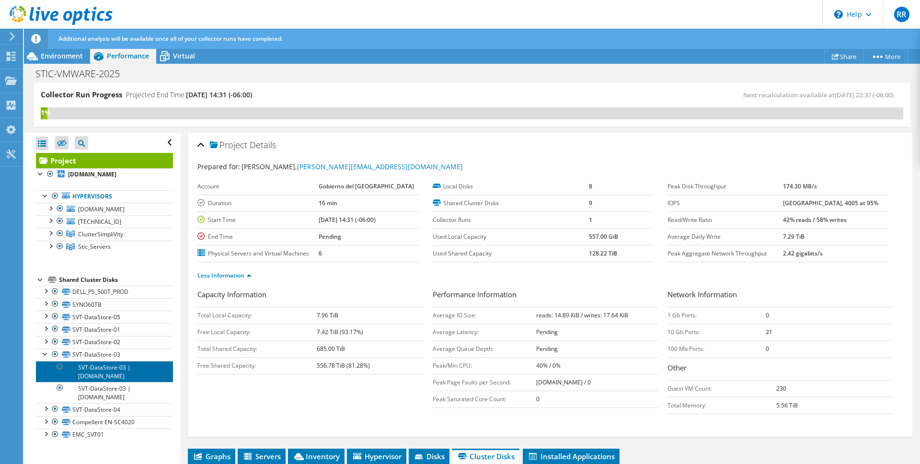
click at [104, 371] on link "SVT-DataStore-03 | [DOMAIN_NAME]" at bounding box center [104, 371] width 137 height 21
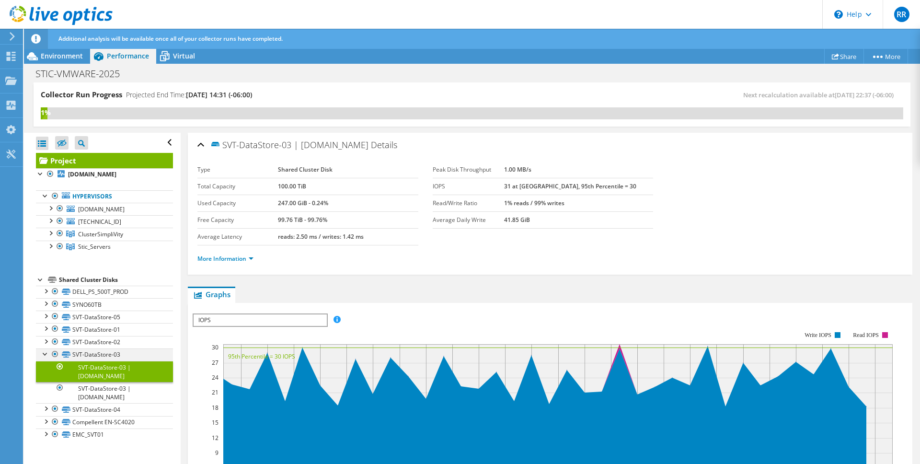
click at [53, 355] on div at bounding box center [55, 355] width 10 height 12
click at [56, 353] on div at bounding box center [55, 355] width 10 height 12
